Goal: Information Seeking & Learning: Learn about a topic

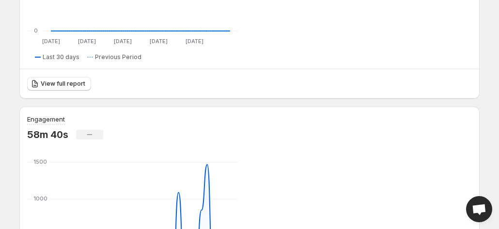
scroll to position [376, 0]
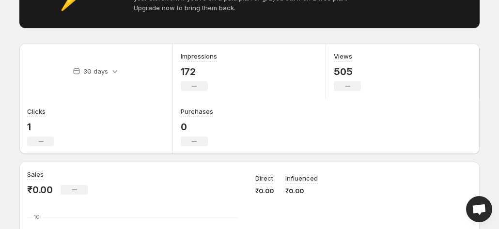
scroll to position [85, 0]
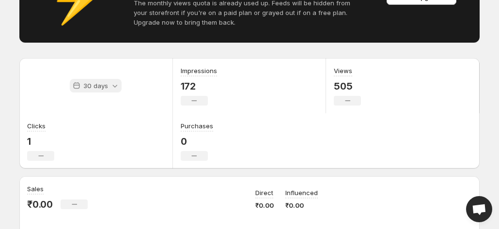
click at [110, 86] on icon at bounding box center [115, 86] width 10 height 10
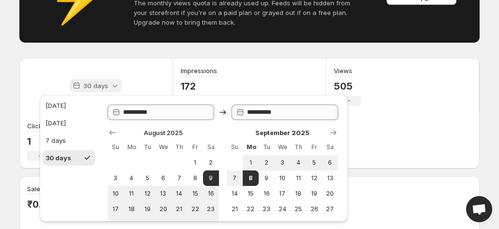
click at [110, 86] on icon at bounding box center [115, 86] width 10 height 10
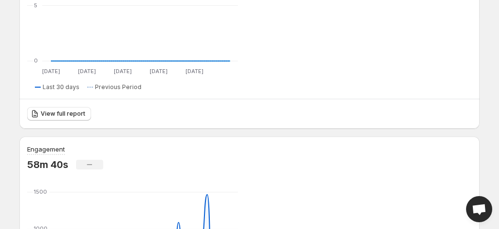
scroll to position [376, 0]
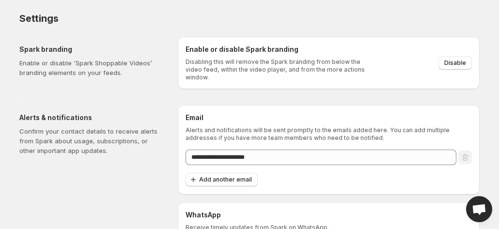
scroll to position [51, 0]
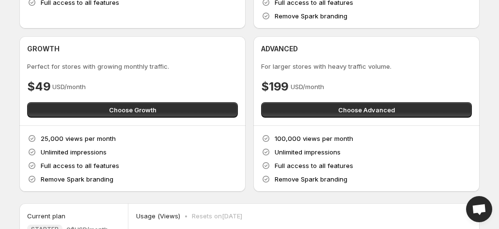
scroll to position [177, 0]
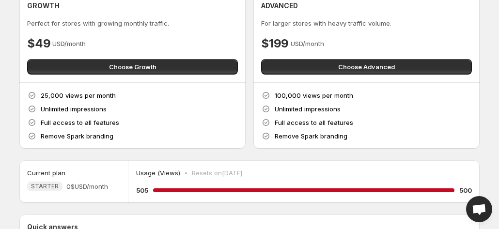
scroll to position [212, 0]
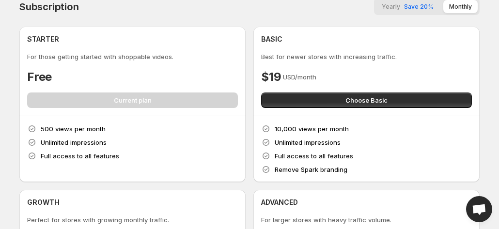
scroll to position [0, 0]
